Goal: Task Accomplishment & Management: Use online tool/utility

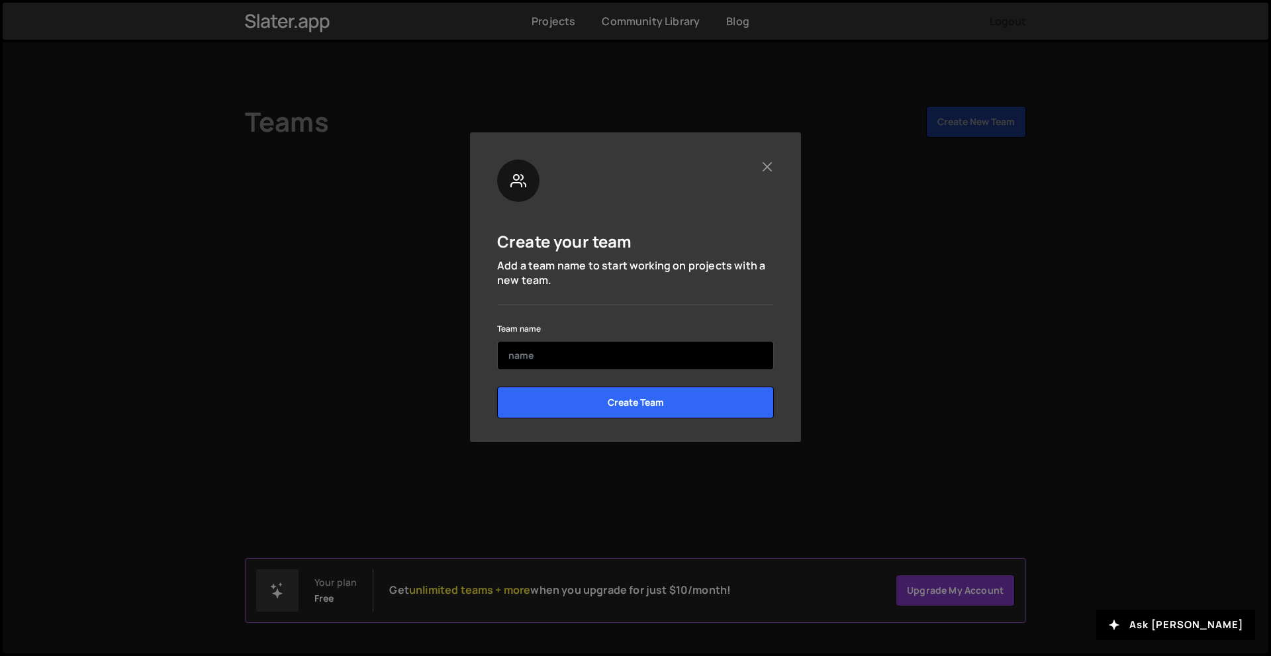
click at [584, 357] on input "text" at bounding box center [635, 355] width 277 height 29
click at [512, 352] on input "eVANAM" at bounding box center [635, 355] width 277 height 29
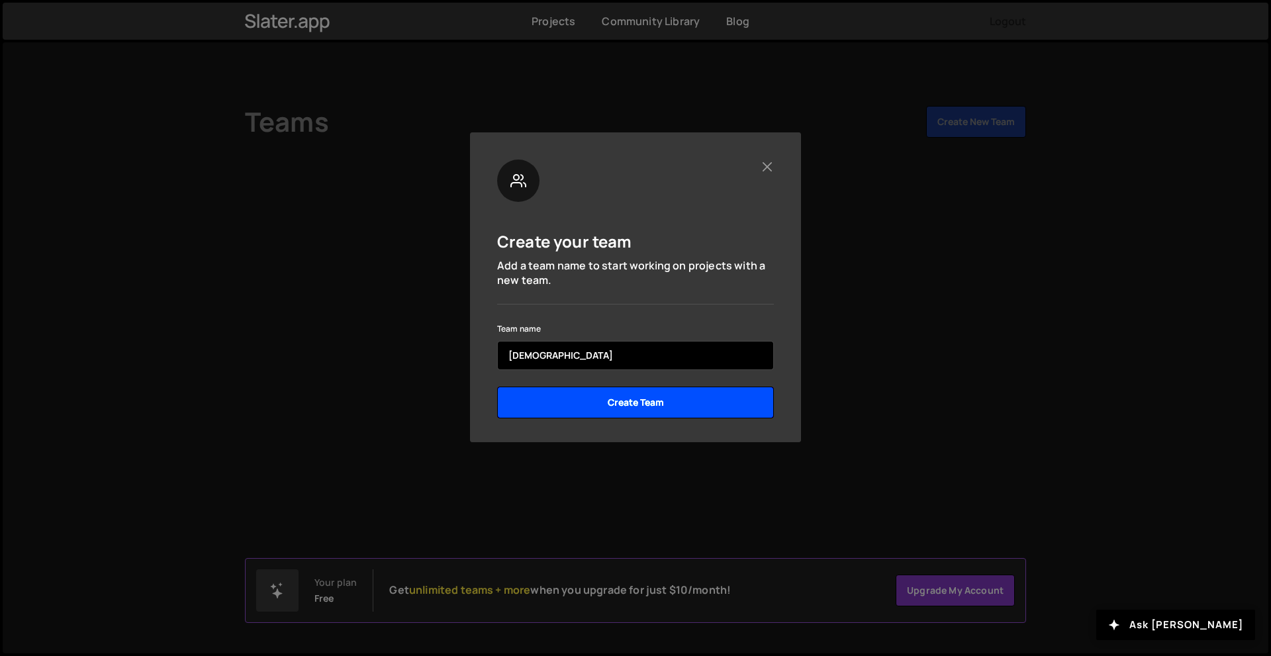
type input "[DEMOGRAPHIC_DATA]"
click at [629, 403] on input "Create Team" at bounding box center [635, 402] width 277 height 32
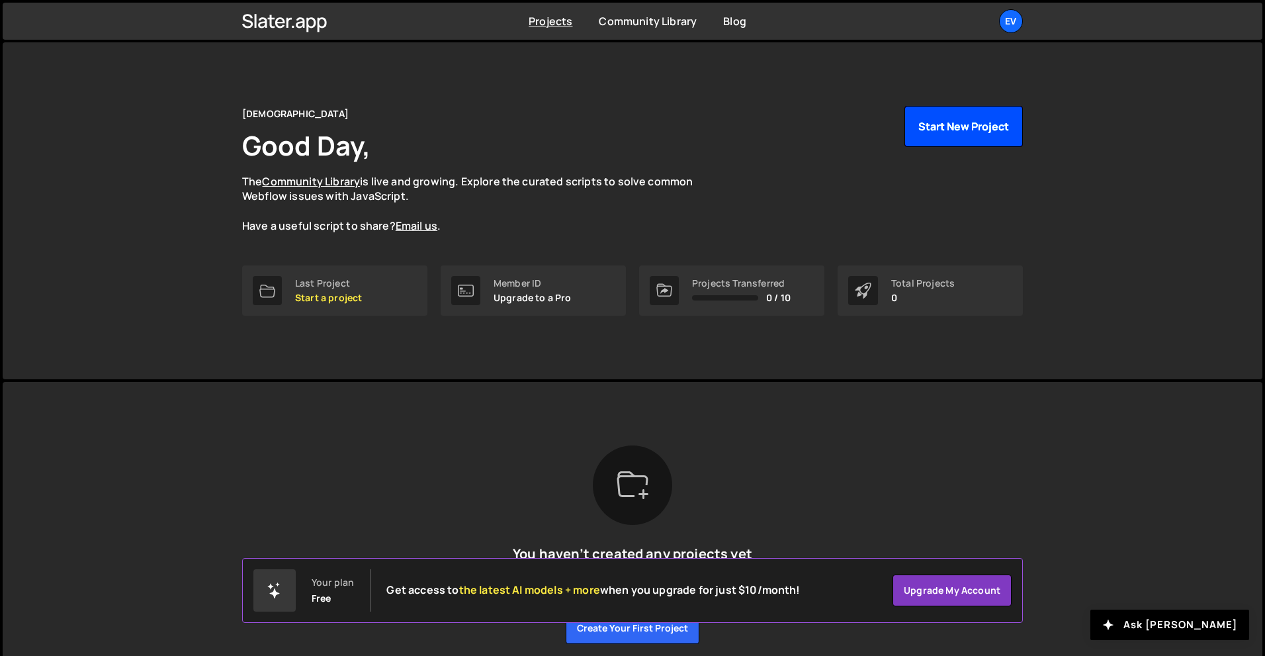
click at [997, 122] on button "Start New Project" at bounding box center [964, 126] width 118 height 41
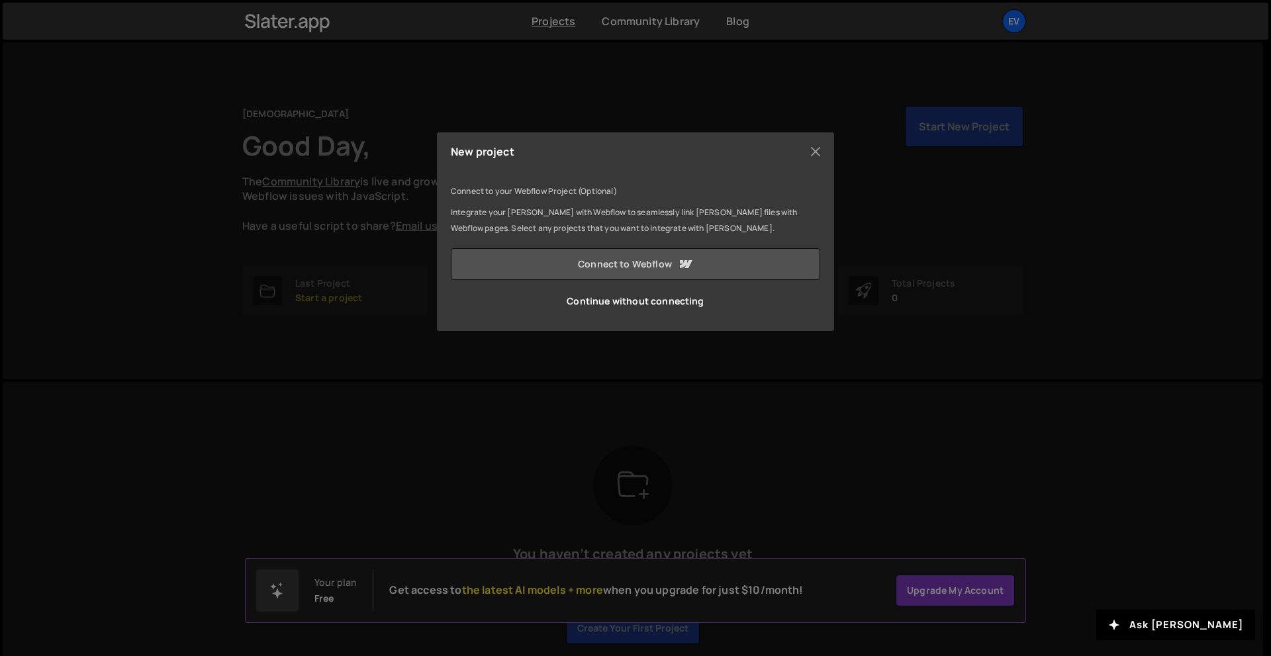
click at [620, 263] on link "Connect to Webflow" at bounding box center [635, 264] width 369 height 32
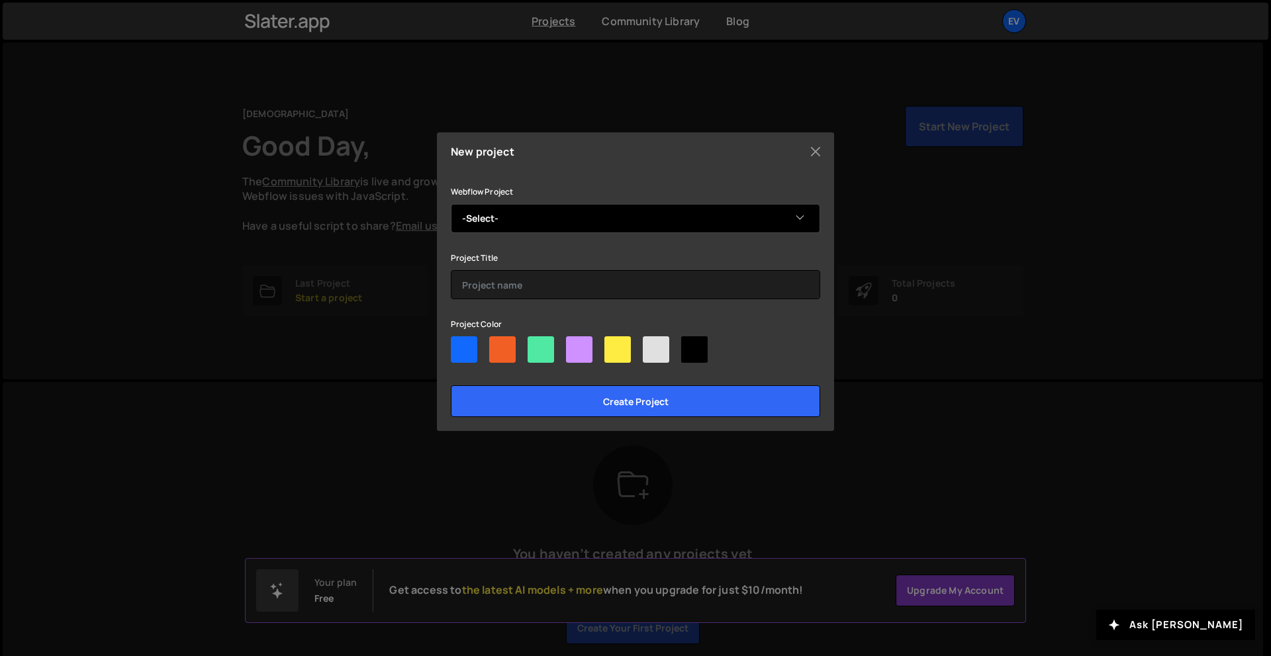
click at [503, 211] on select "-Select- Guna Tarus" at bounding box center [635, 218] width 369 height 29
select select "68cb8fbf29551a381d18f551"
click at [451, 204] on select "-Select- Guna Tarus" at bounding box center [635, 218] width 369 height 29
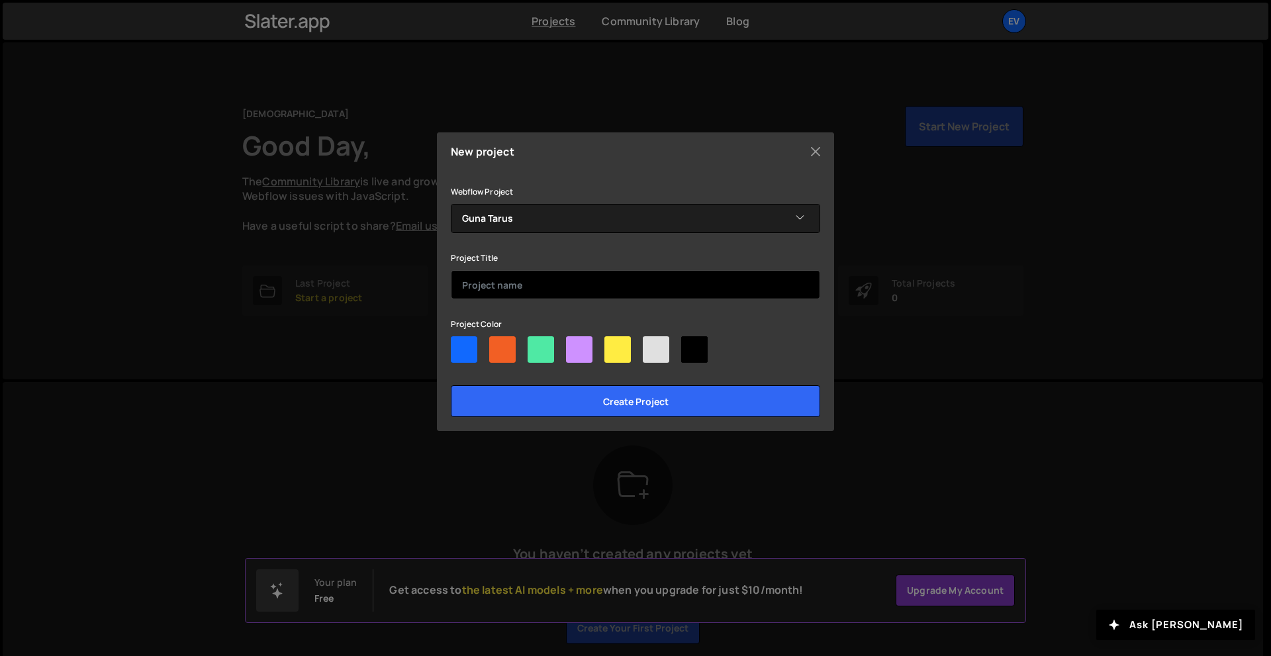
click at [564, 289] on input "text" at bounding box center [635, 284] width 369 height 29
click at [498, 285] on input "Guna turas design" at bounding box center [635, 284] width 369 height 29
click at [582, 279] on input "Guna turas design" at bounding box center [635, 284] width 369 height 29
click at [498, 287] on input "Guna turas design (B2B)" at bounding box center [635, 284] width 369 height 29
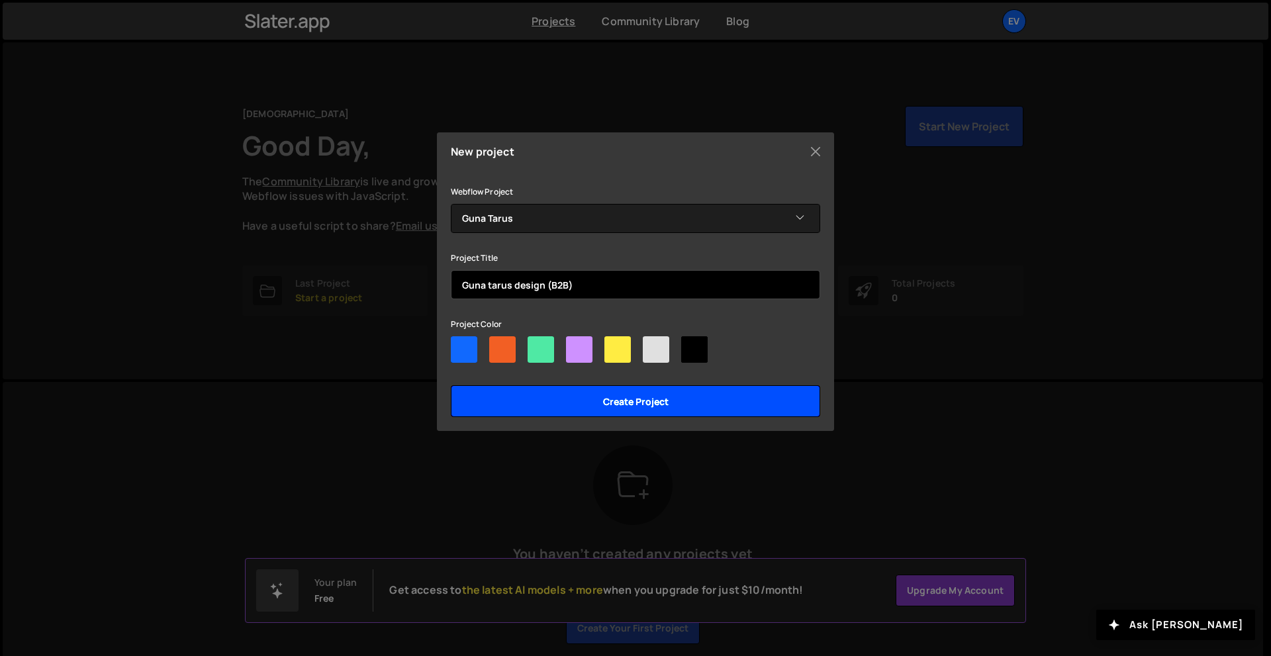
type input "Guna tarus design (B2B)"
click at [694, 391] on input "Create project" at bounding box center [635, 401] width 369 height 32
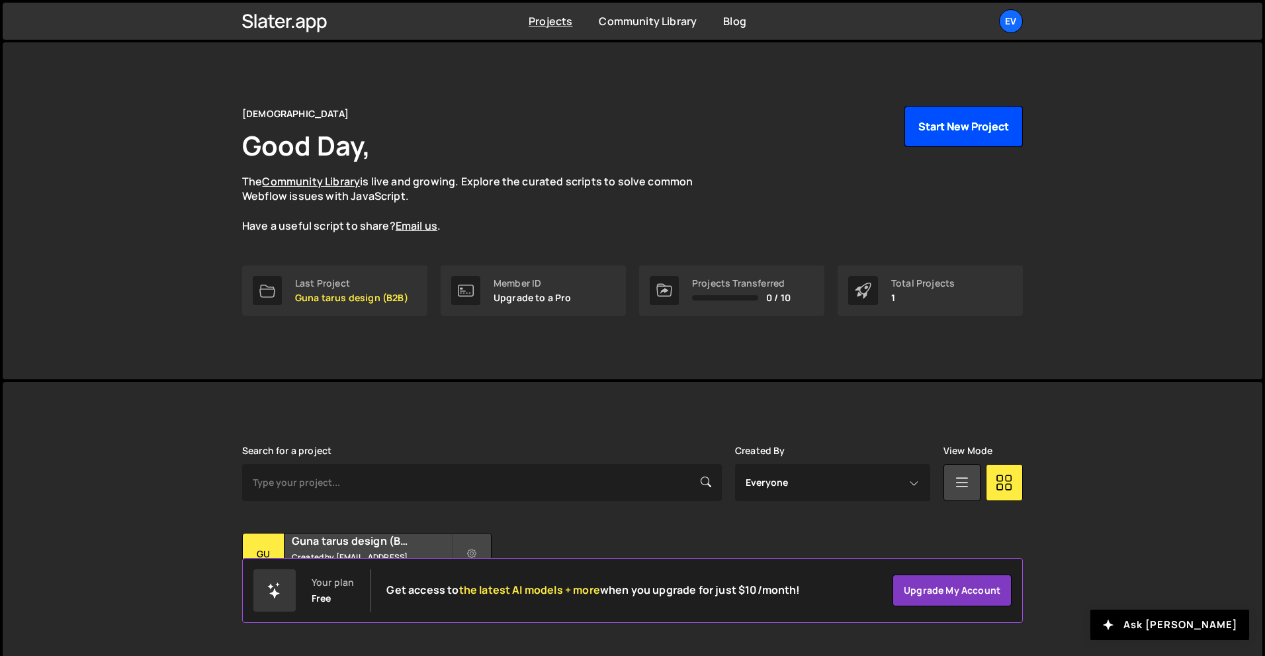
click at [956, 118] on button "Start New Project" at bounding box center [964, 126] width 118 height 41
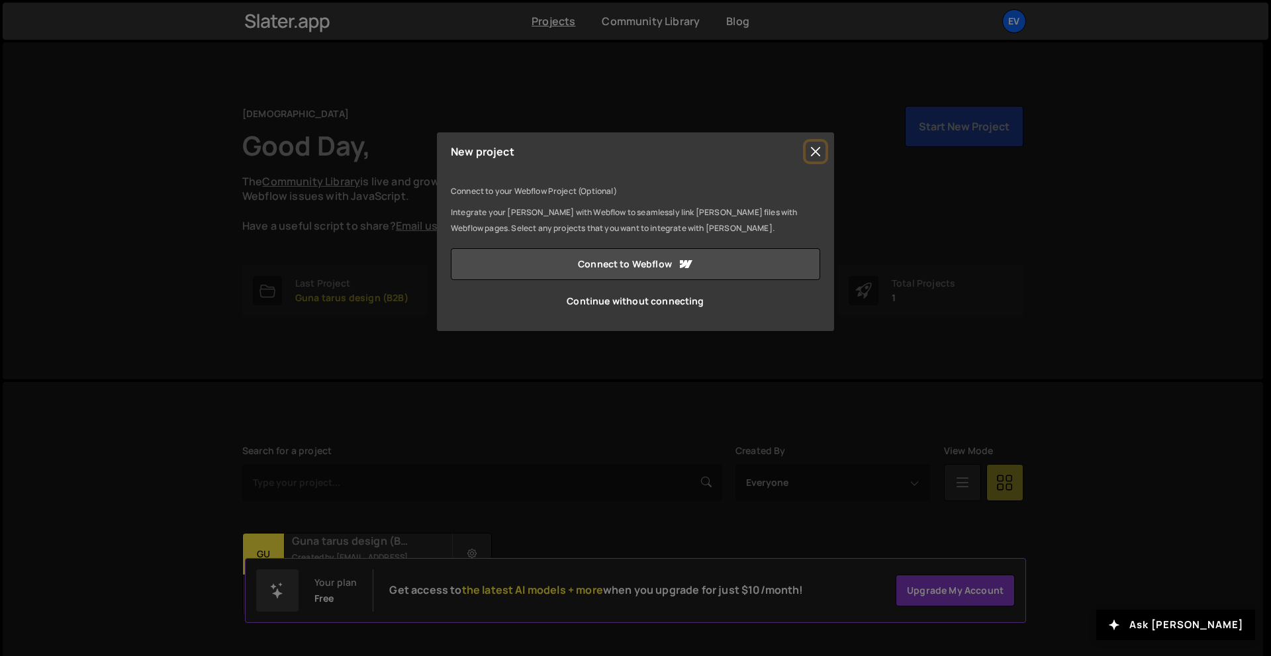
click at [817, 143] on button "Close" at bounding box center [815, 152] width 20 height 20
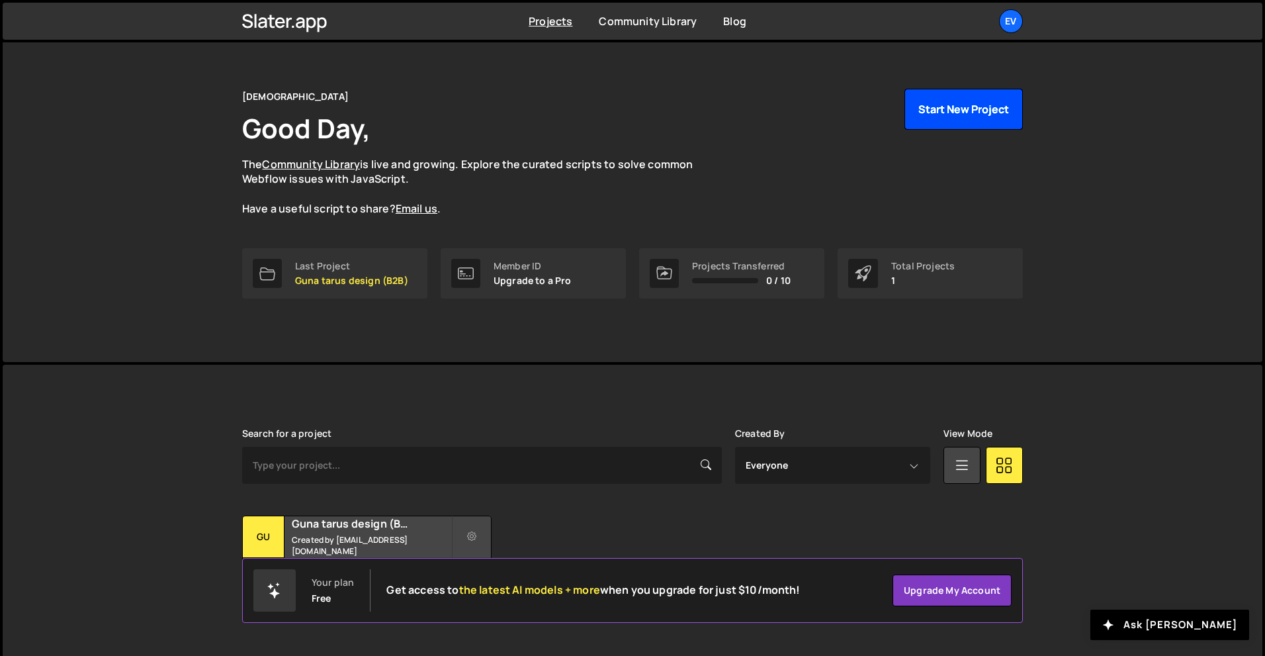
scroll to position [26, 0]
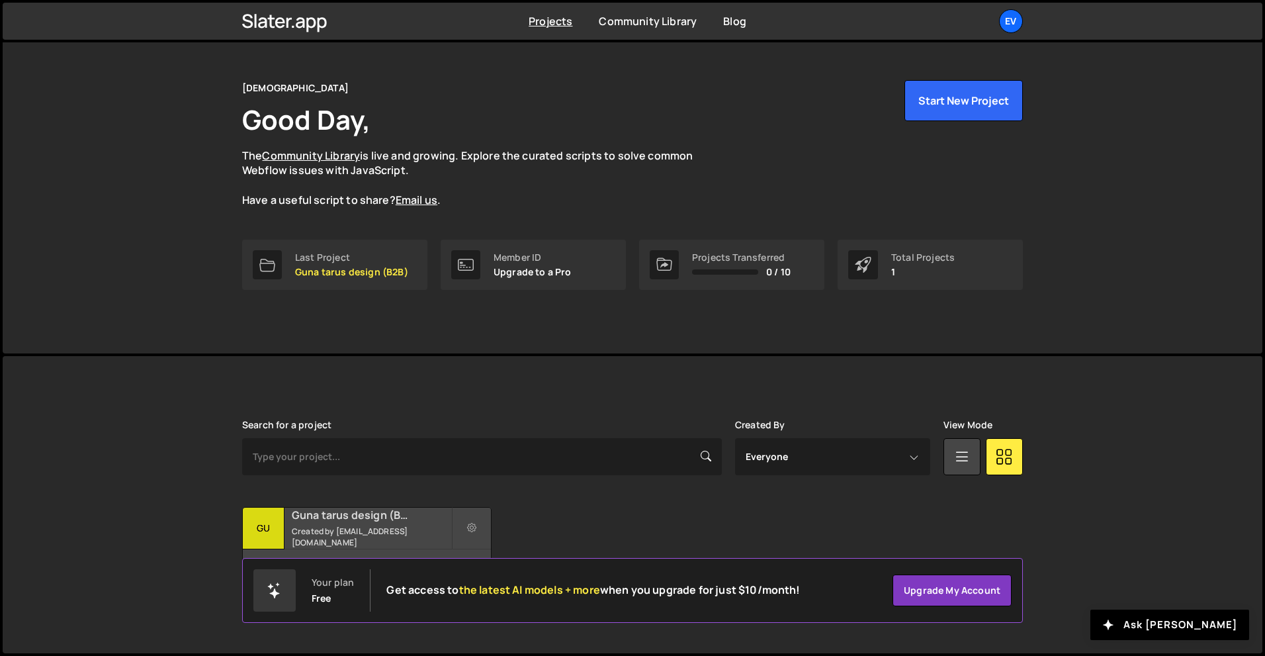
click at [388, 520] on h2 "Guna tarus design (B2B)" at bounding box center [371, 515] width 159 height 15
click at [359, 534] on small "Created by gakshayabhuvan@gmail.com" at bounding box center [371, 536] width 159 height 22
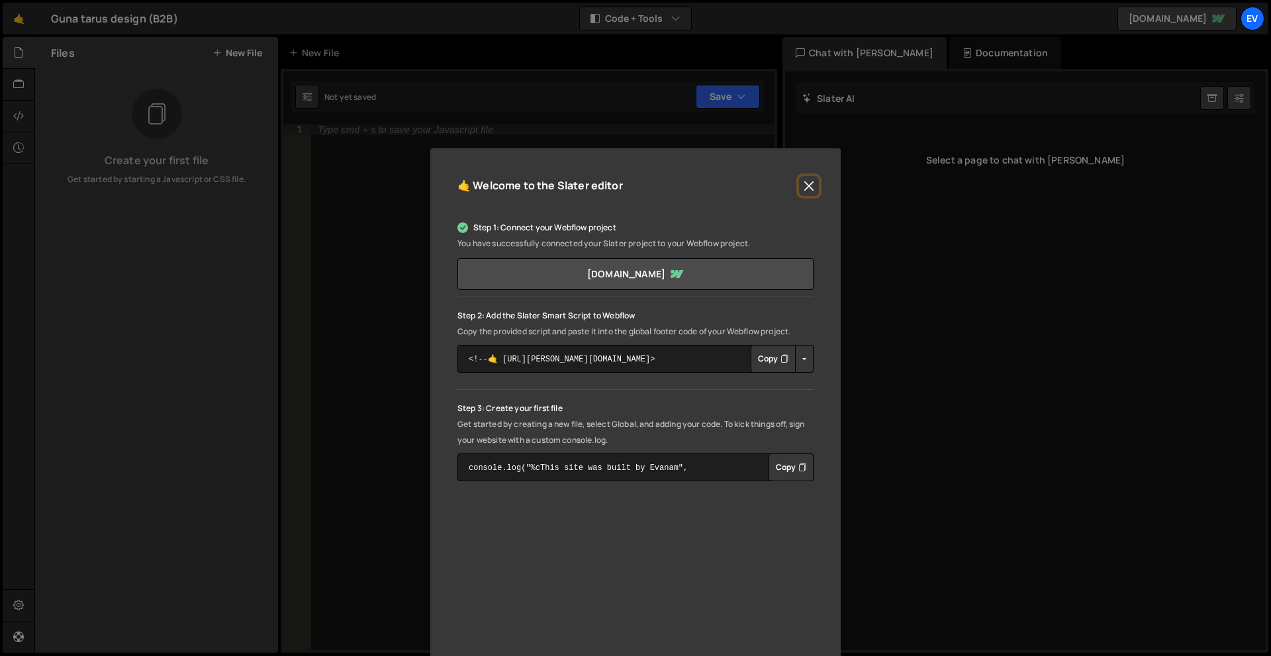
click at [806, 182] on button "Close" at bounding box center [809, 186] width 20 height 20
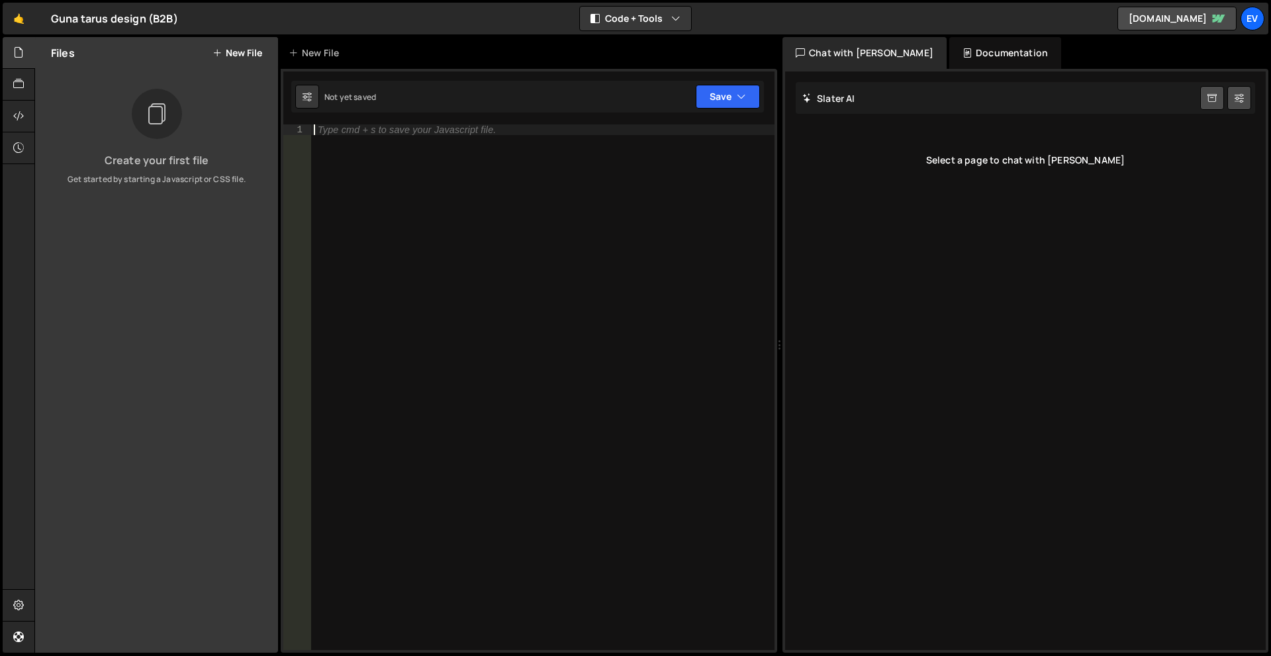
click at [467, 250] on div "Type cmd + s to save your Javascript file." at bounding box center [542, 397] width 463 height 547
click at [879, 102] on div "[PERSON_NAME] Start new chat" at bounding box center [1024, 98] width 459 height 32
click at [949, 52] on div "Documentation" at bounding box center [1005, 53] width 112 height 32
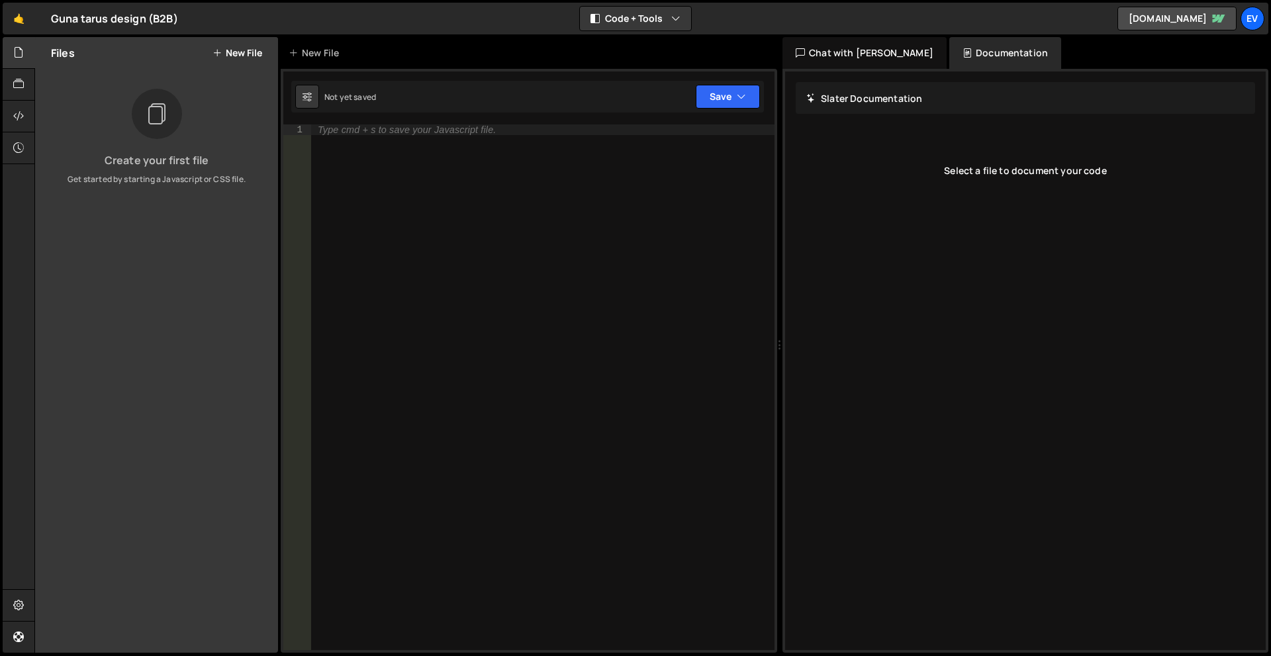
click at [799, 56] on icon at bounding box center [799, 52] width 9 height 13
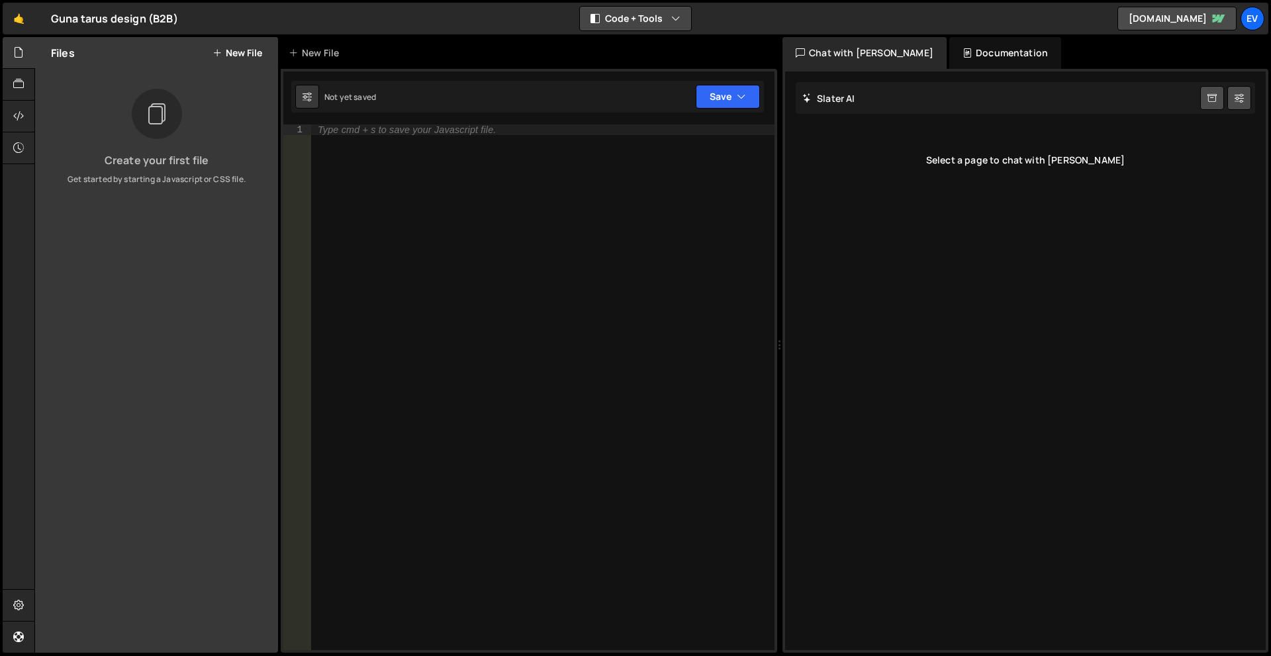
click at [670, 22] on button "Code + Tools" at bounding box center [635, 19] width 111 height 24
click at [672, 24] on icon "button" at bounding box center [675, 18] width 9 height 13
click at [635, 204] on div "Type cmd + s to save your Javascript file." at bounding box center [542, 397] width 463 height 547
